Goal: Use online tool/utility: Utilize a website feature to perform a specific function

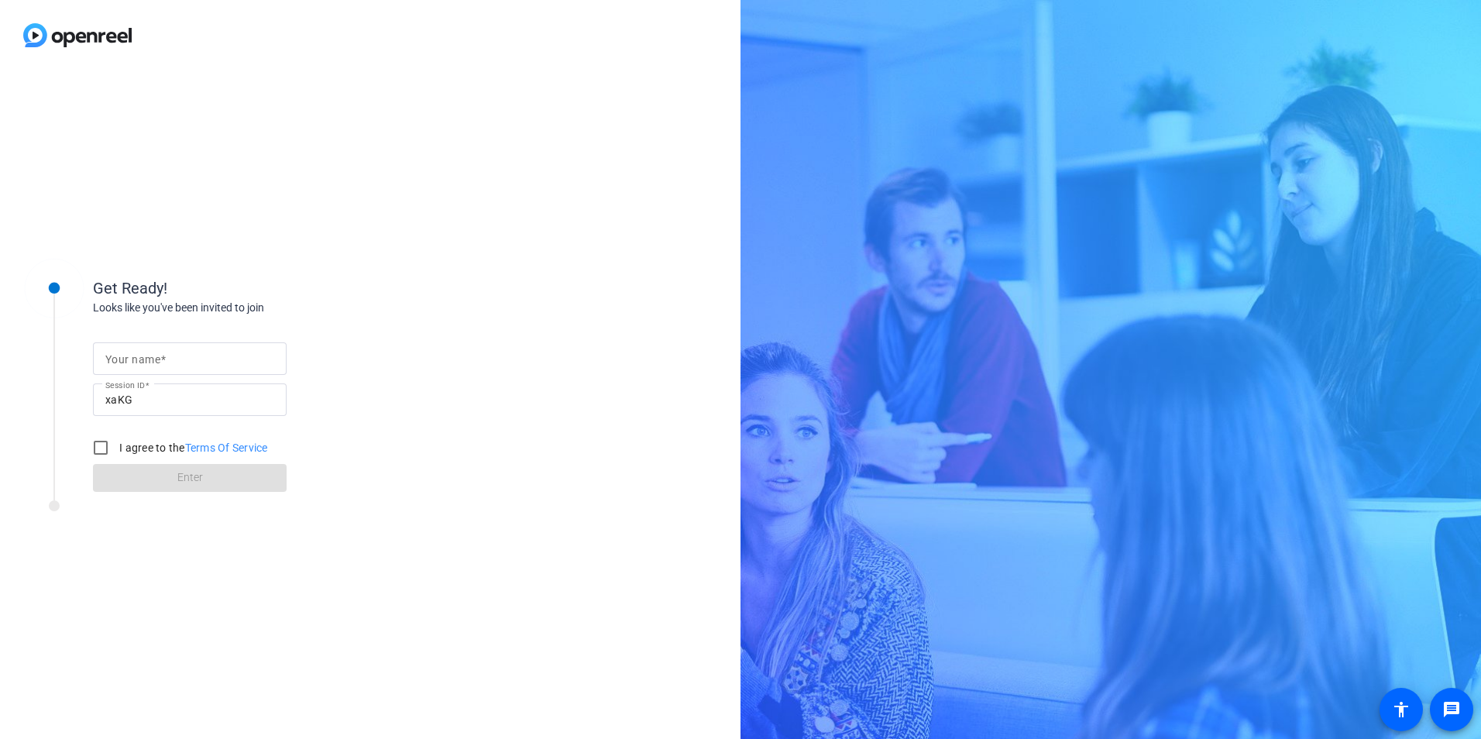
click at [151, 358] on mat-label "Your name" at bounding box center [132, 359] width 55 height 12
click at [151, 358] on input "Your name" at bounding box center [189, 358] width 169 height 19
type input "Shanika Asher"
click at [108, 443] on input "I agree to the Terms Of Service" at bounding box center [100, 447] width 31 height 31
checkbox input "true"
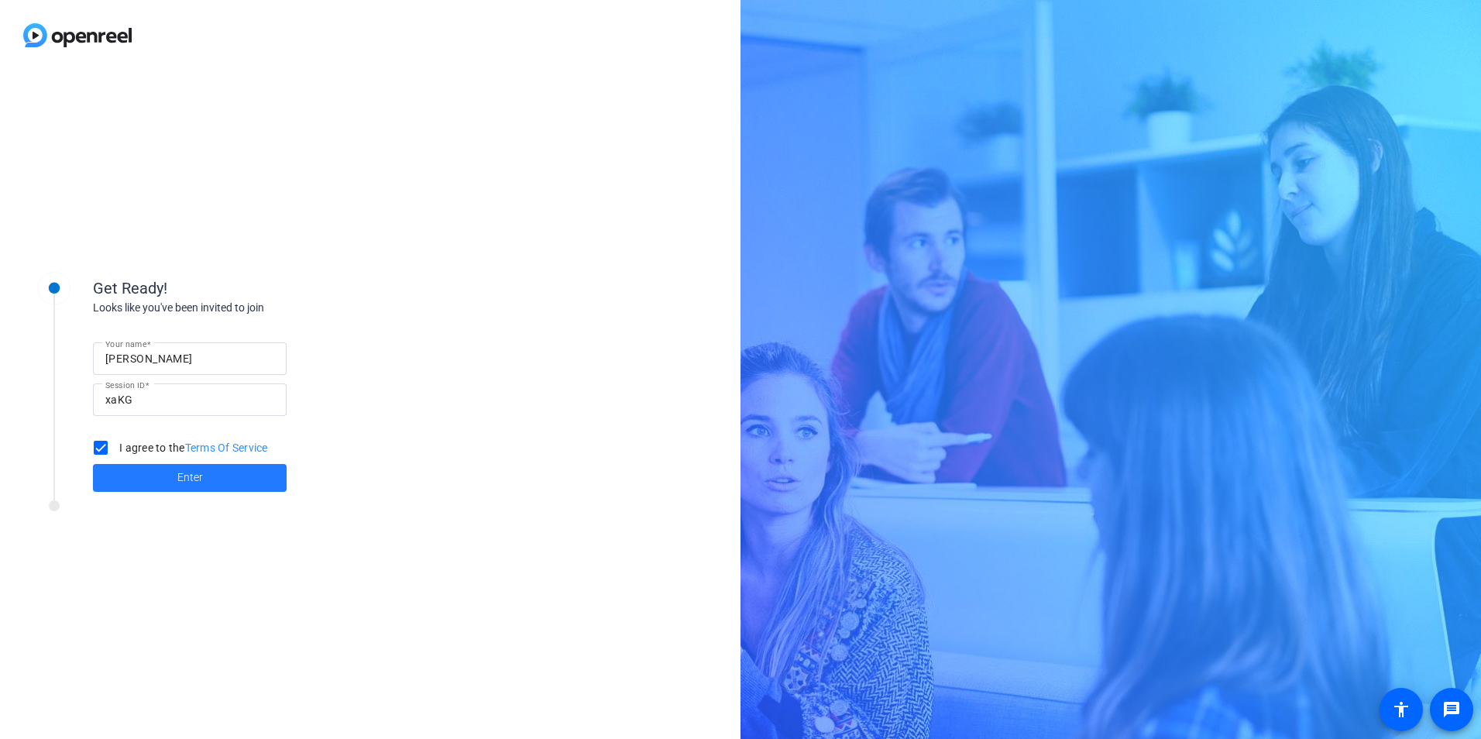
click at [141, 482] on span at bounding box center [190, 477] width 194 height 37
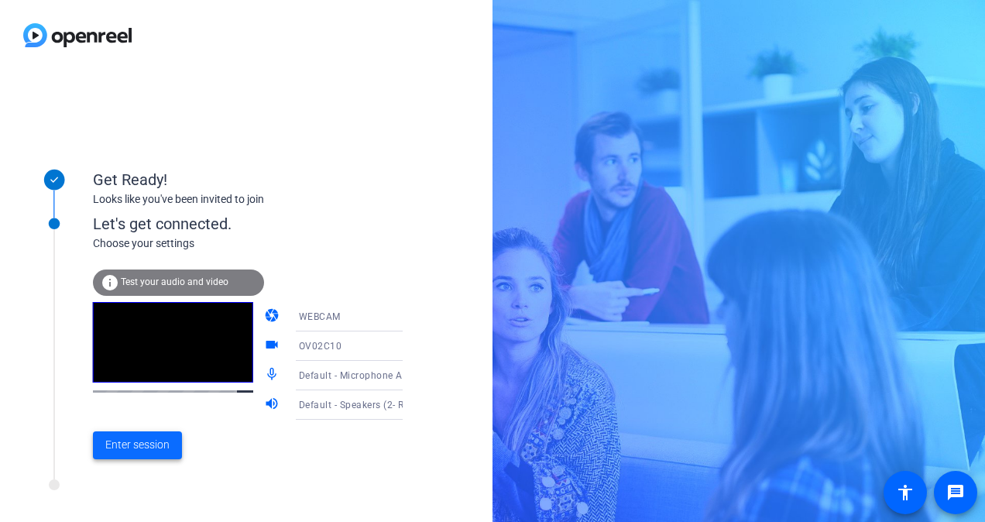
click at [132, 452] on span "Enter session" at bounding box center [137, 445] width 64 height 16
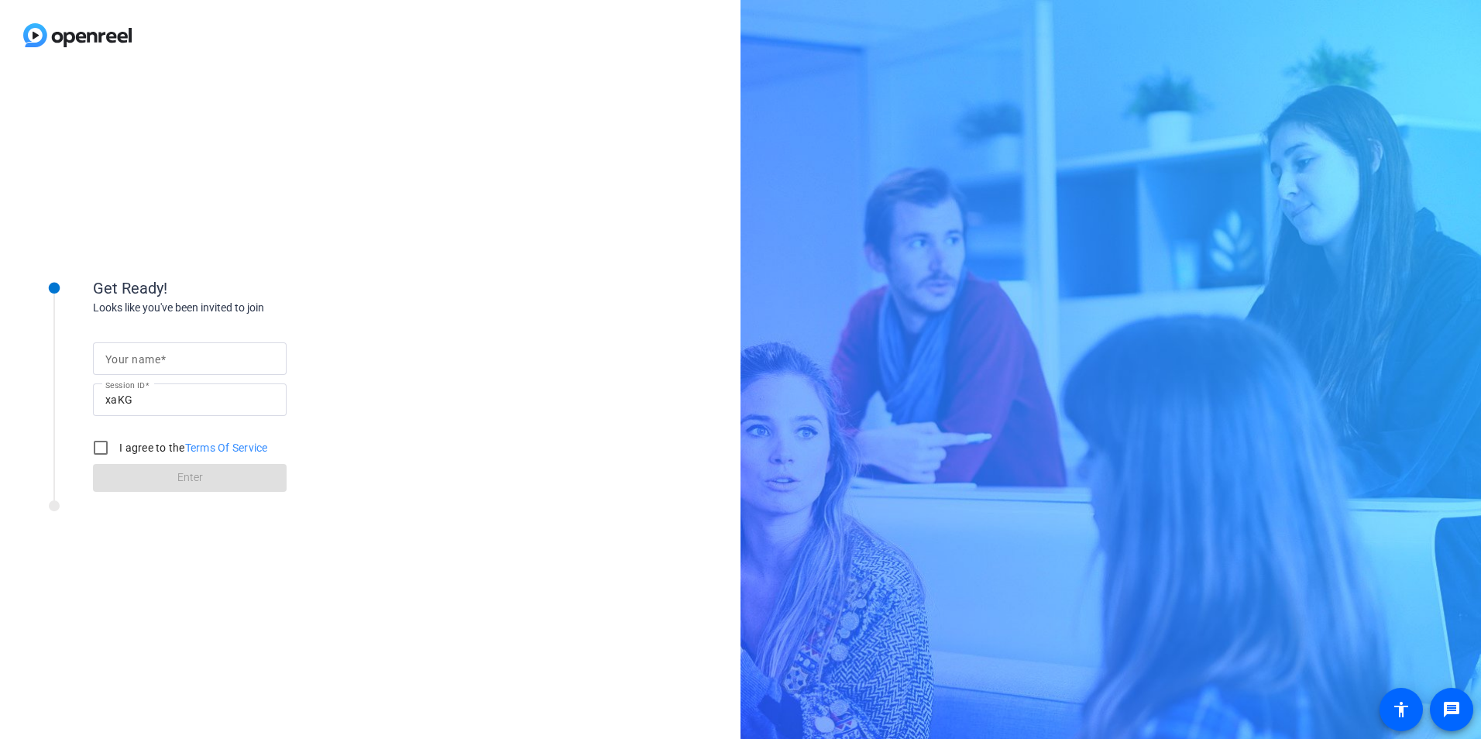
click at [213, 353] on input "Your name" at bounding box center [189, 358] width 169 height 19
type input "Shanika Asher"
click at [97, 447] on input "I agree to the Terms Of Service" at bounding box center [100, 447] width 31 height 31
checkbox input "true"
click at [165, 476] on span at bounding box center [190, 477] width 194 height 37
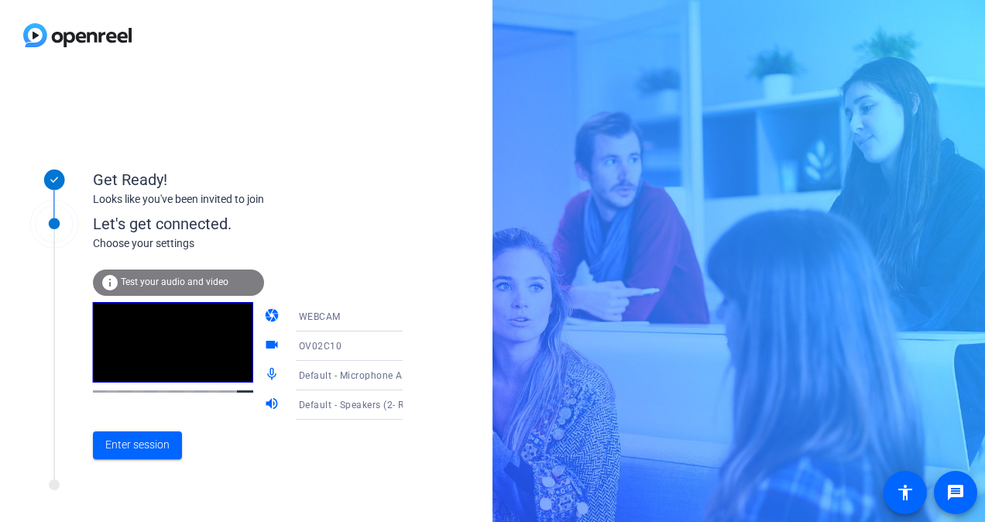
click at [409, 343] on icon at bounding box center [418, 346] width 19 height 19
click at [385, 343] on div at bounding box center [492, 261] width 985 height 522
click at [409, 347] on icon at bounding box center [418, 346] width 19 height 19
click at [380, 347] on div at bounding box center [492, 261] width 985 height 522
drag, startPoint x: 198, startPoint y: 358, endPoint x: 206, endPoint y: 418, distance: 60.3
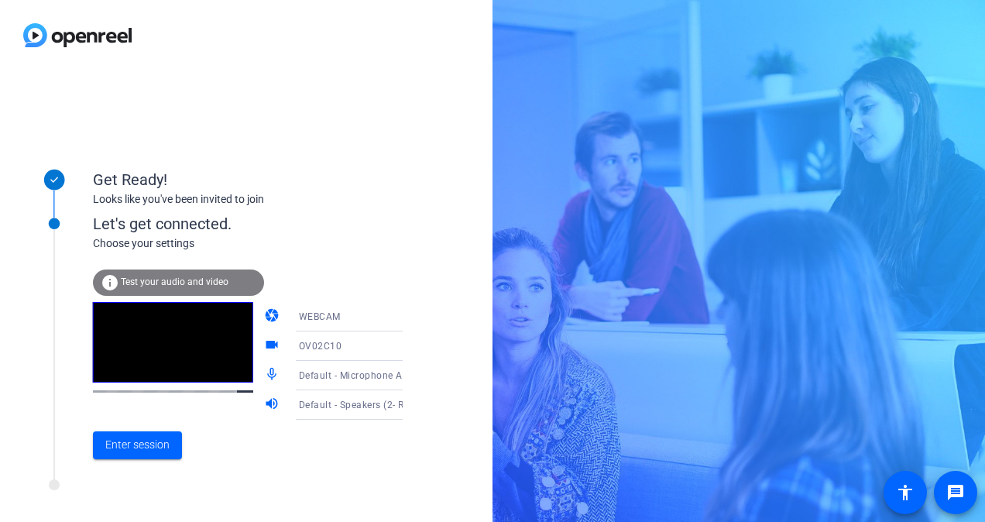
click at [205, 417] on div at bounding box center [173, 361] width 160 height 118
click at [409, 343] on icon at bounding box center [418, 346] width 19 height 19
click at [380, 318] on div at bounding box center [492, 261] width 985 height 522
click at [409, 312] on icon at bounding box center [418, 317] width 19 height 19
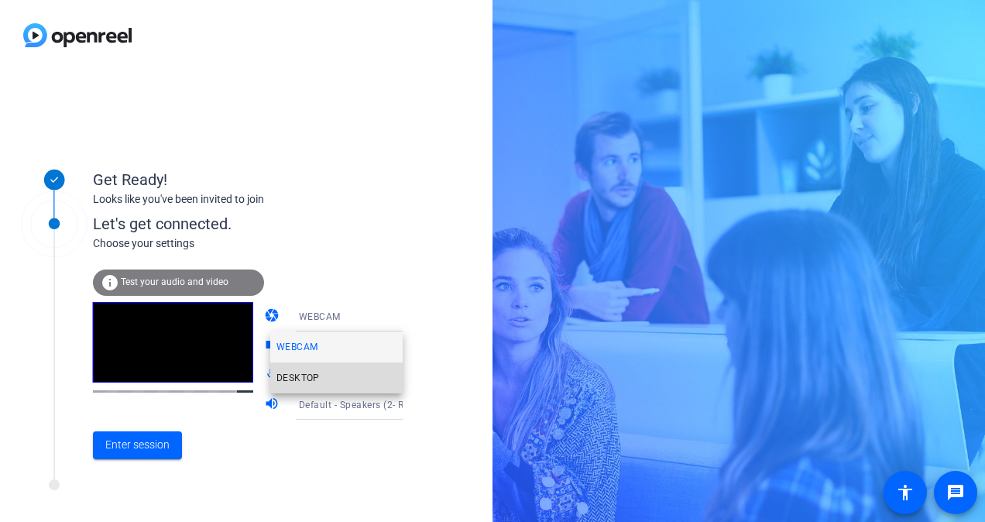
click at [326, 384] on mat-option "DESKTOP" at bounding box center [336, 378] width 132 height 31
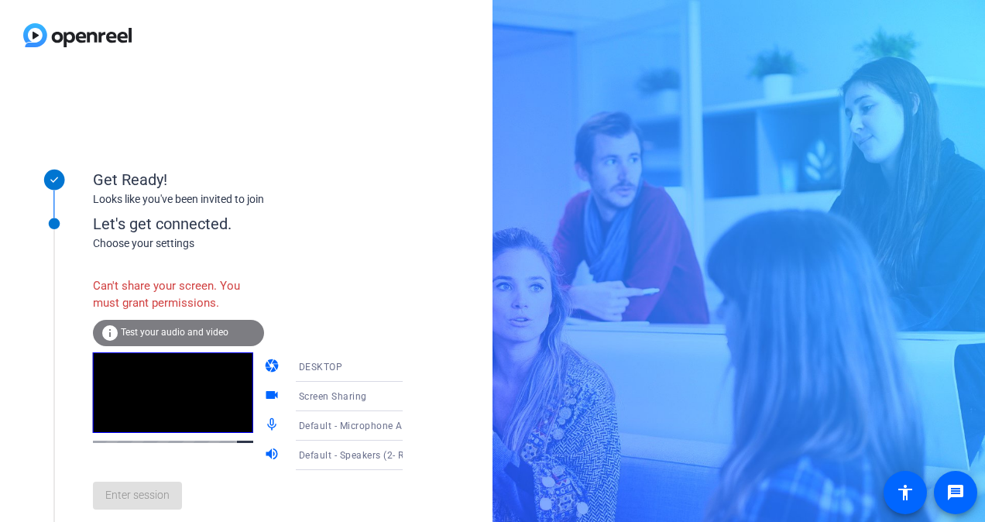
click at [409, 366] on icon at bounding box center [418, 367] width 19 height 19
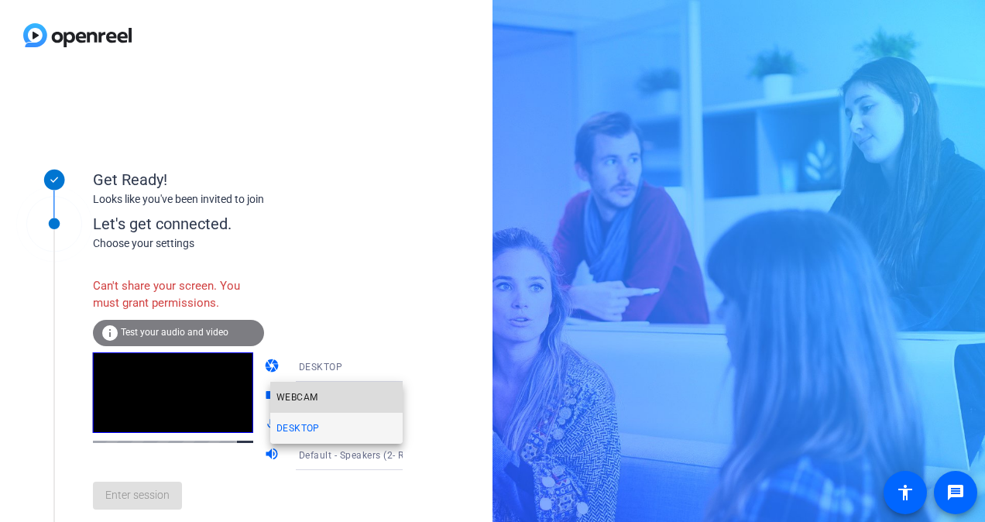
click at [346, 398] on mat-option "WEBCAM" at bounding box center [336, 397] width 132 height 31
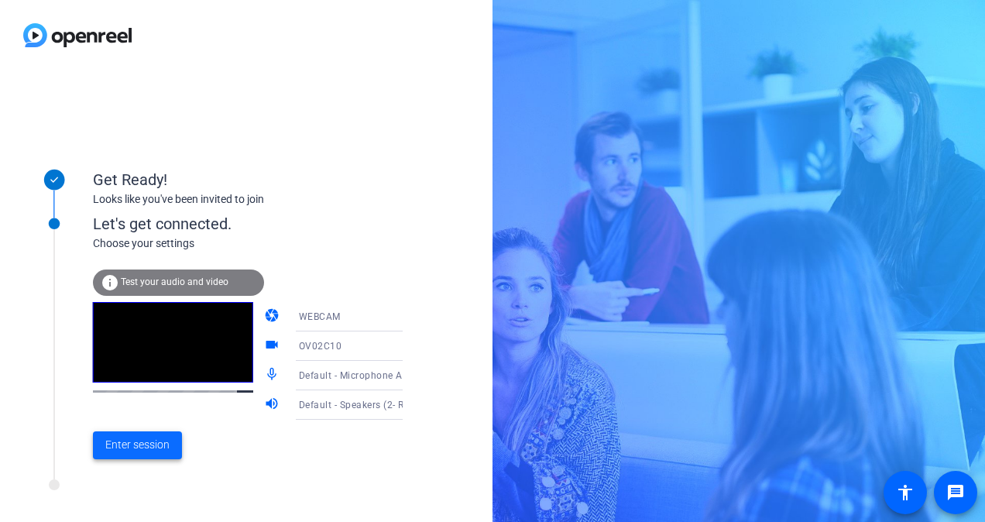
click at [148, 445] on span "Enter session" at bounding box center [137, 445] width 64 height 16
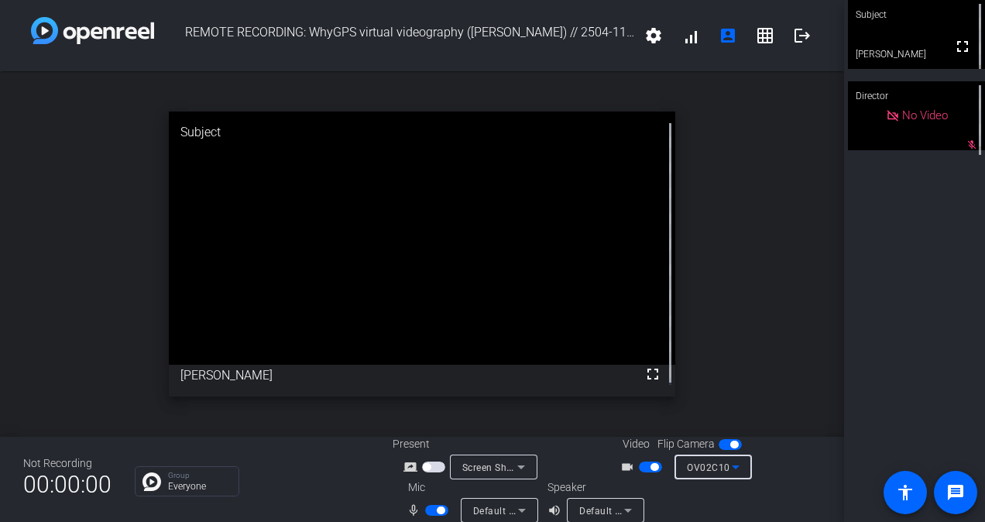
click at [727, 467] on icon at bounding box center [736, 467] width 19 height 19
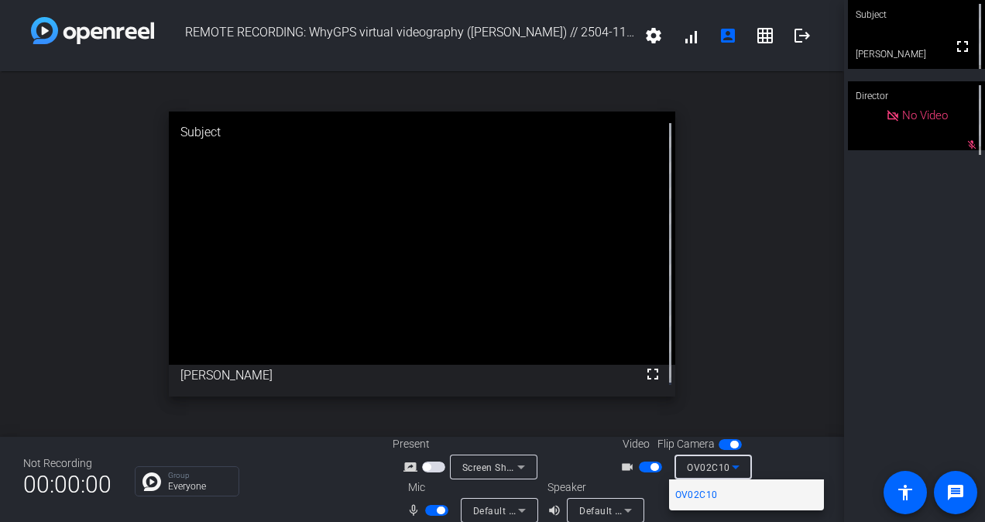
click at [520, 462] on div at bounding box center [492, 261] width 985 height 522
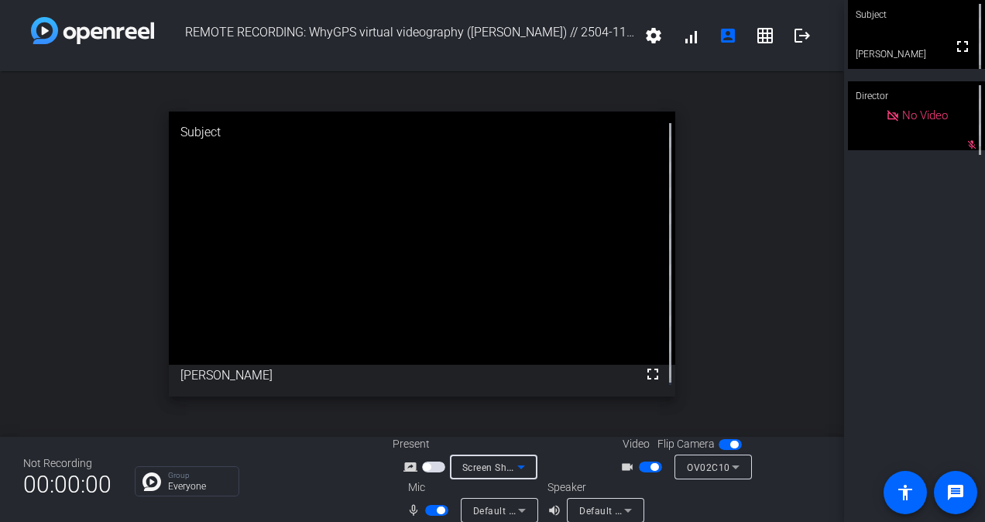
click at [513, 468] on icon at bounding box center [521, 467] width 19 height 19
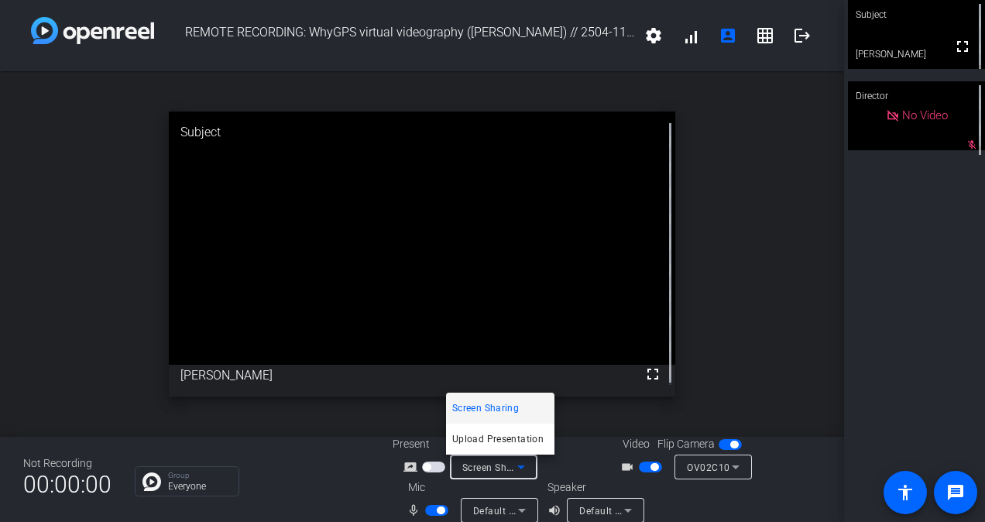
click at [754, 437] on div at bounding box center [492, 261] width 985 height 522
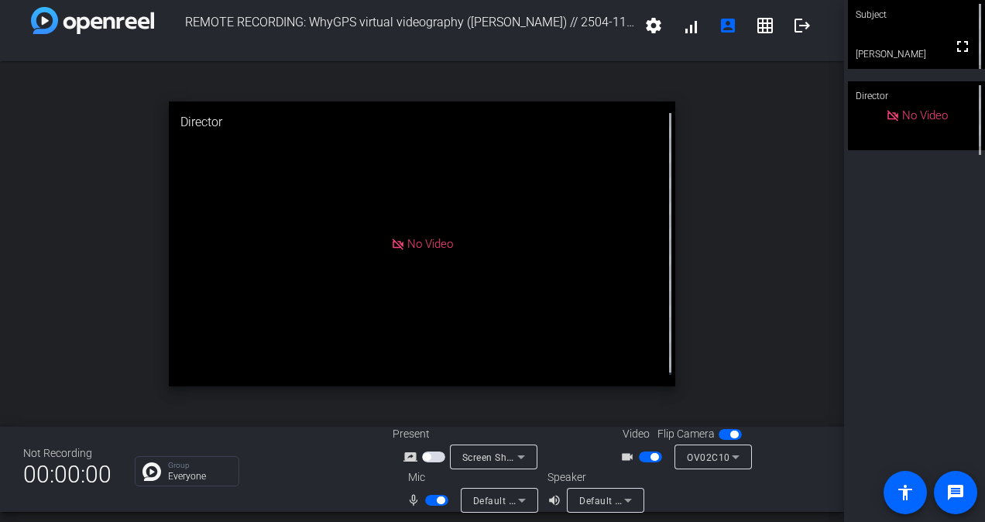
scroll to position [18, 0]
